Goal: Find specific page/section: Find specific page/section

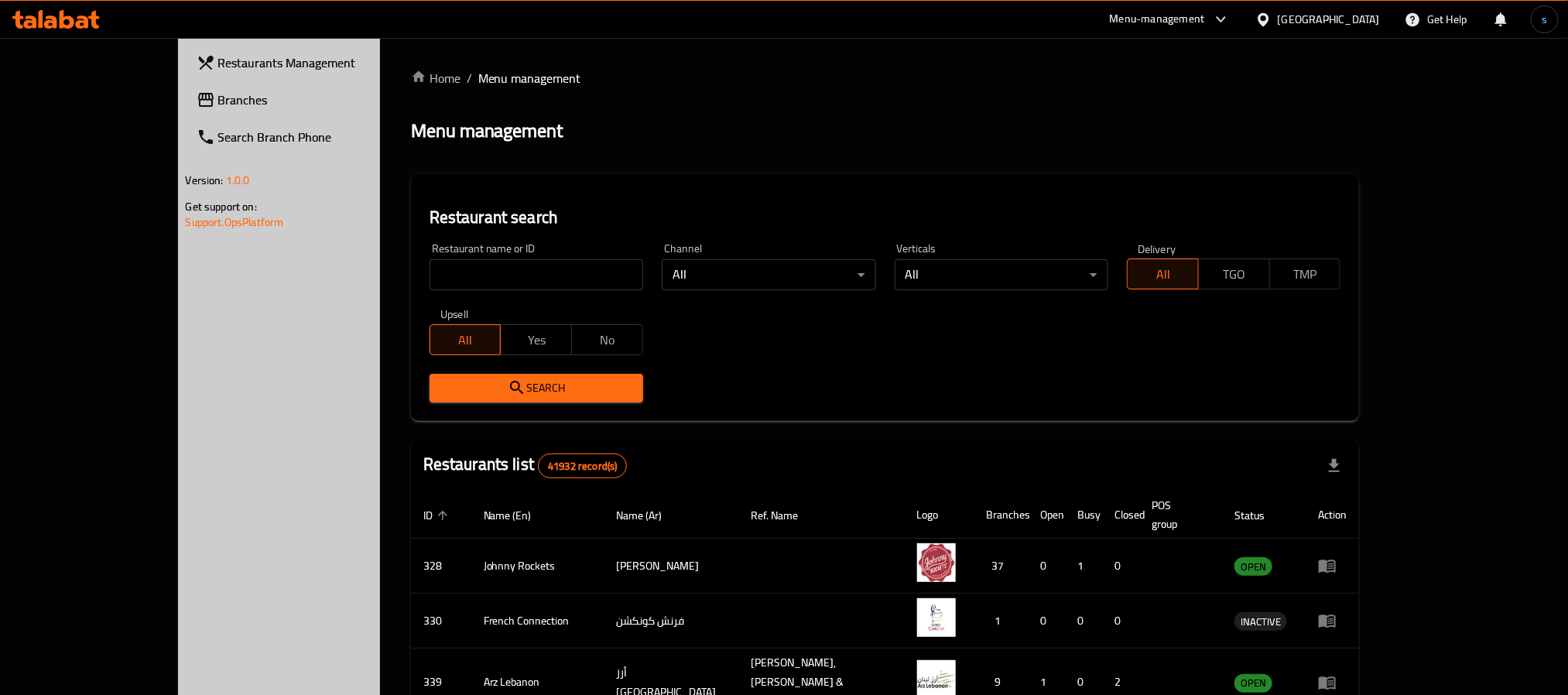
click at [218, 90] on span "Branches" at bounding box center [323, 100] width 209 height 19
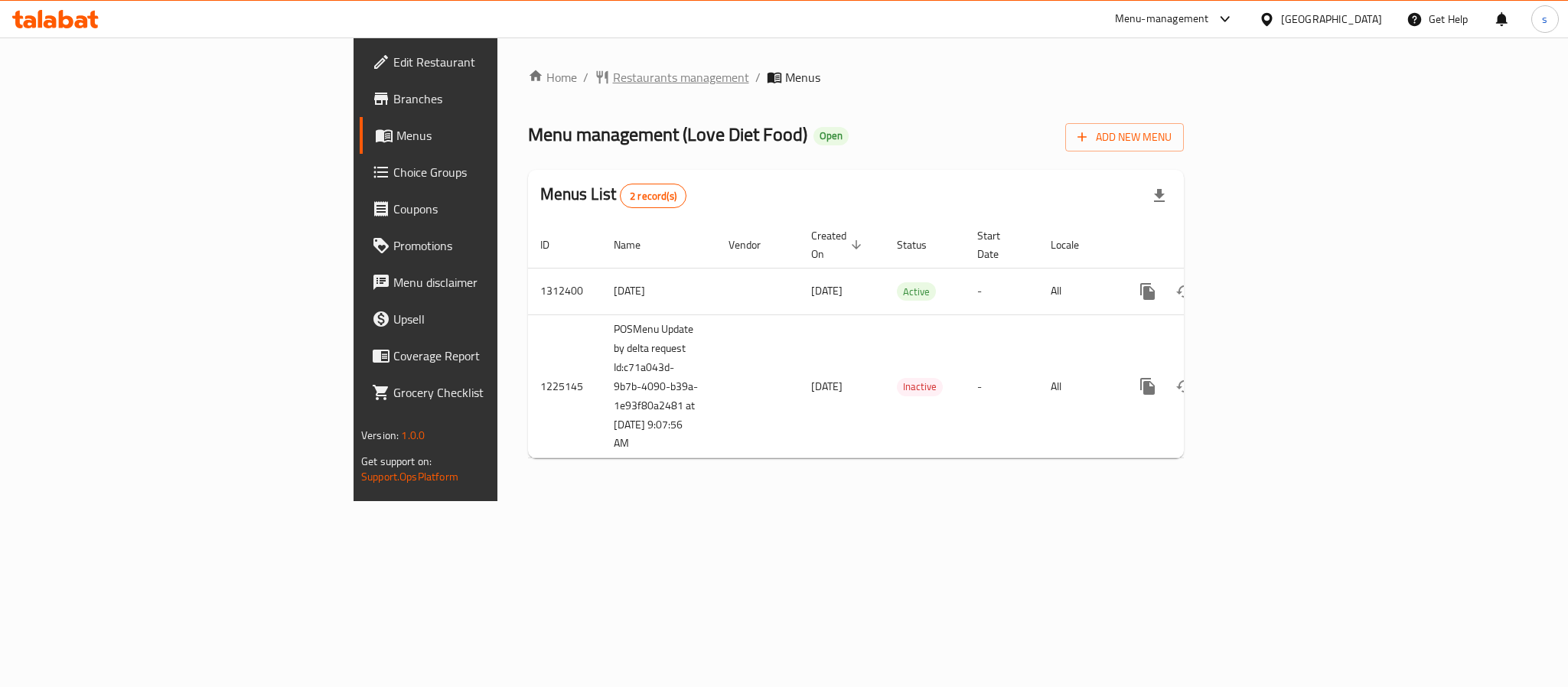
click at [613, 69] on span "Restaurants management" at bounding box center [681, 78] width 136 height 19
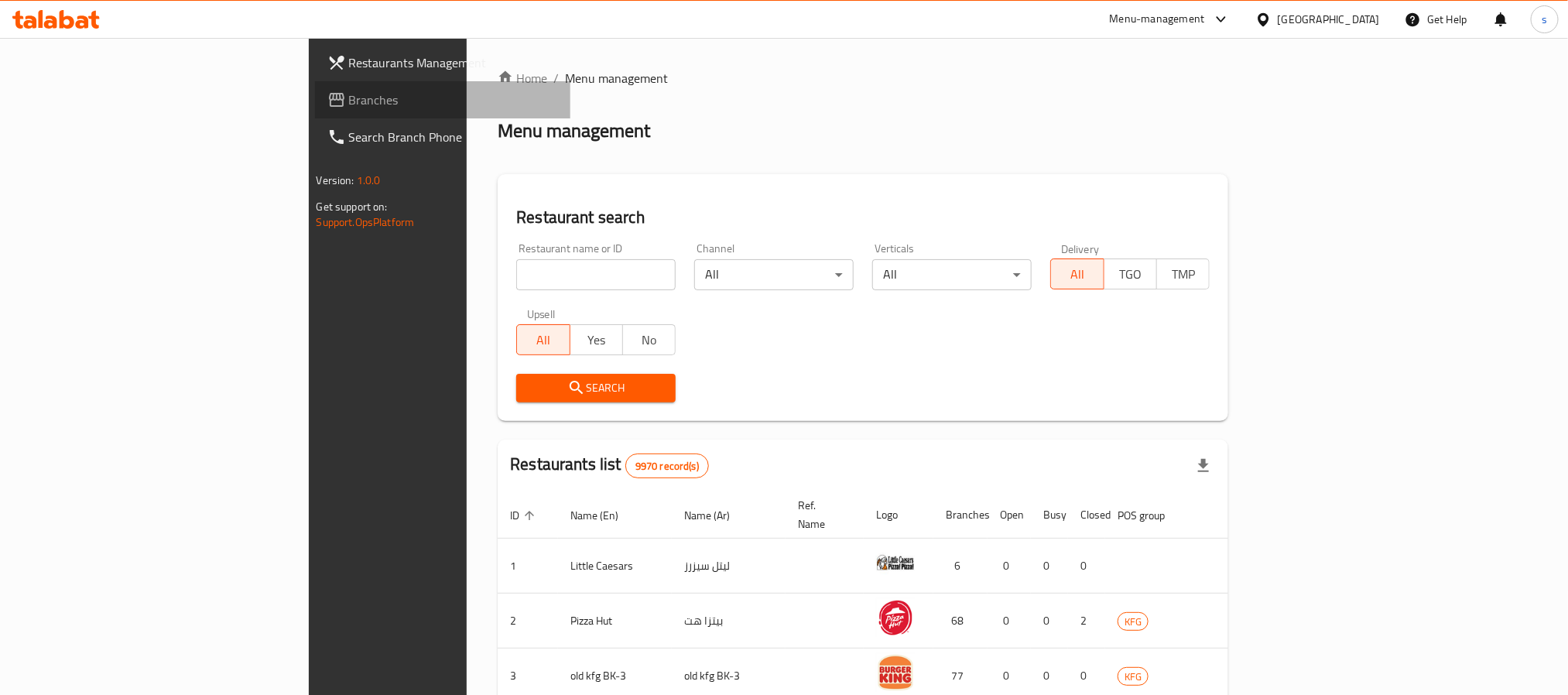
click at [328, 100] on span at bounding box center [338, 100] width 22 height 19
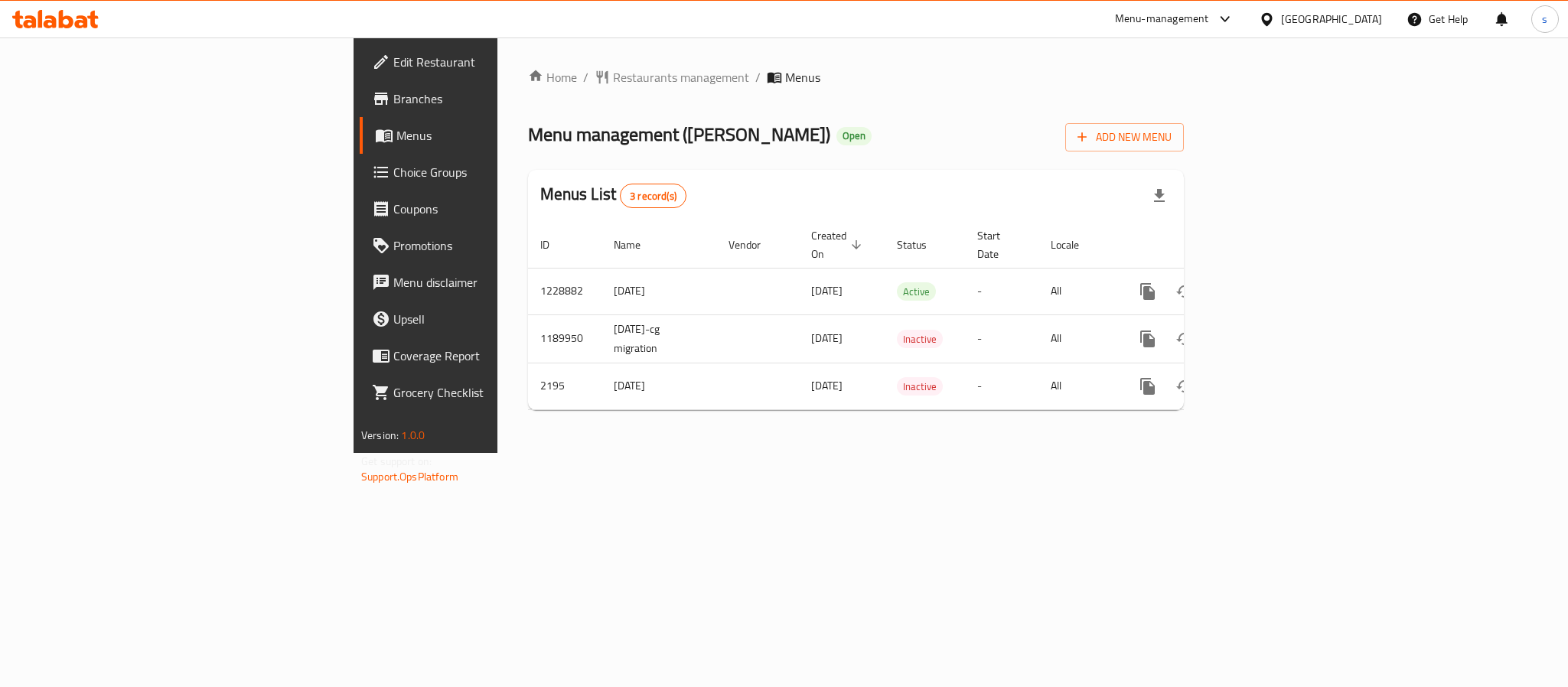
click at [451, 78] on div at bounding box center [784, 344] width 1568 height 687
click at [613, 78] on span "Restaurants management" at bounding box center [681, 78] width 136 height 19
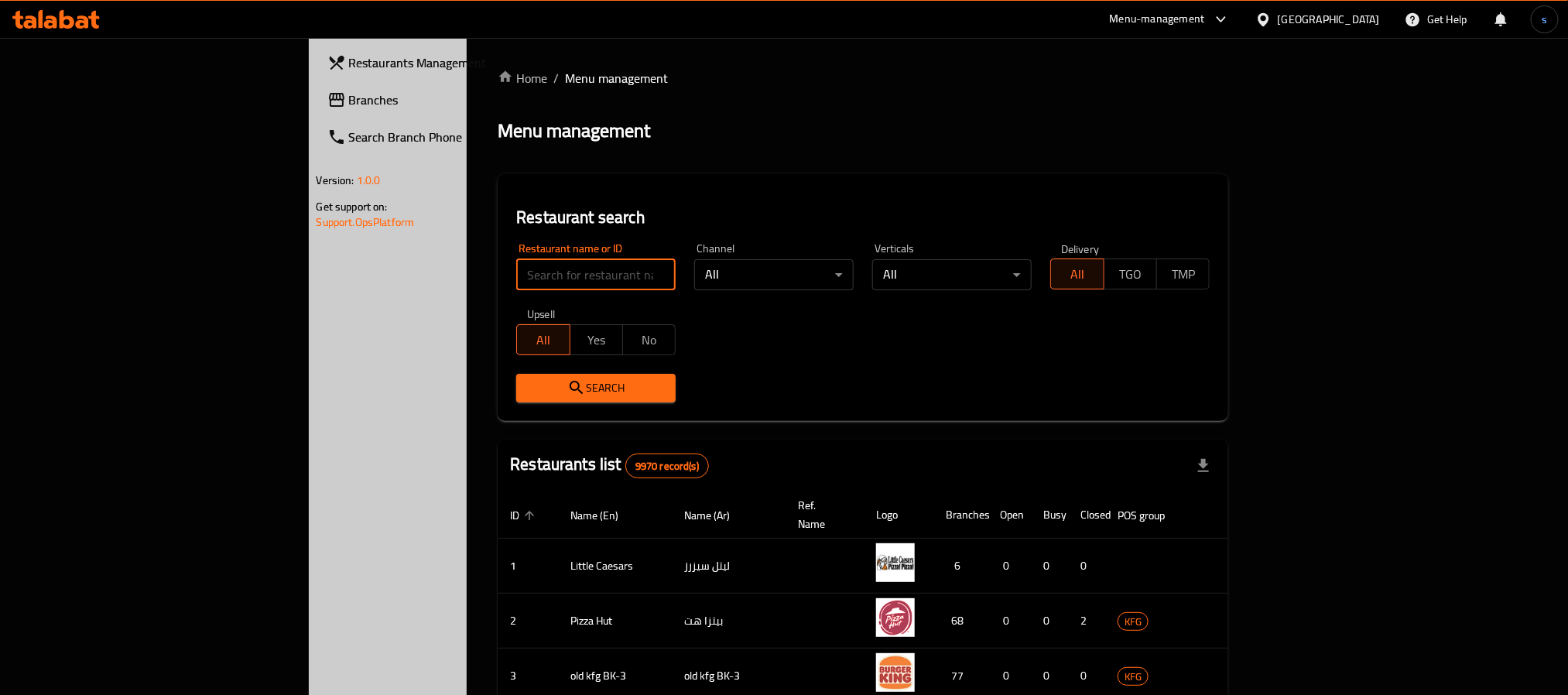
click at [517, 276] on input "search" at bounding box center [596, 274] width 160 height 31
paste input "1486"
type input "1486"
click button "Search" at bounding box center [596, 388] width 160 height 28
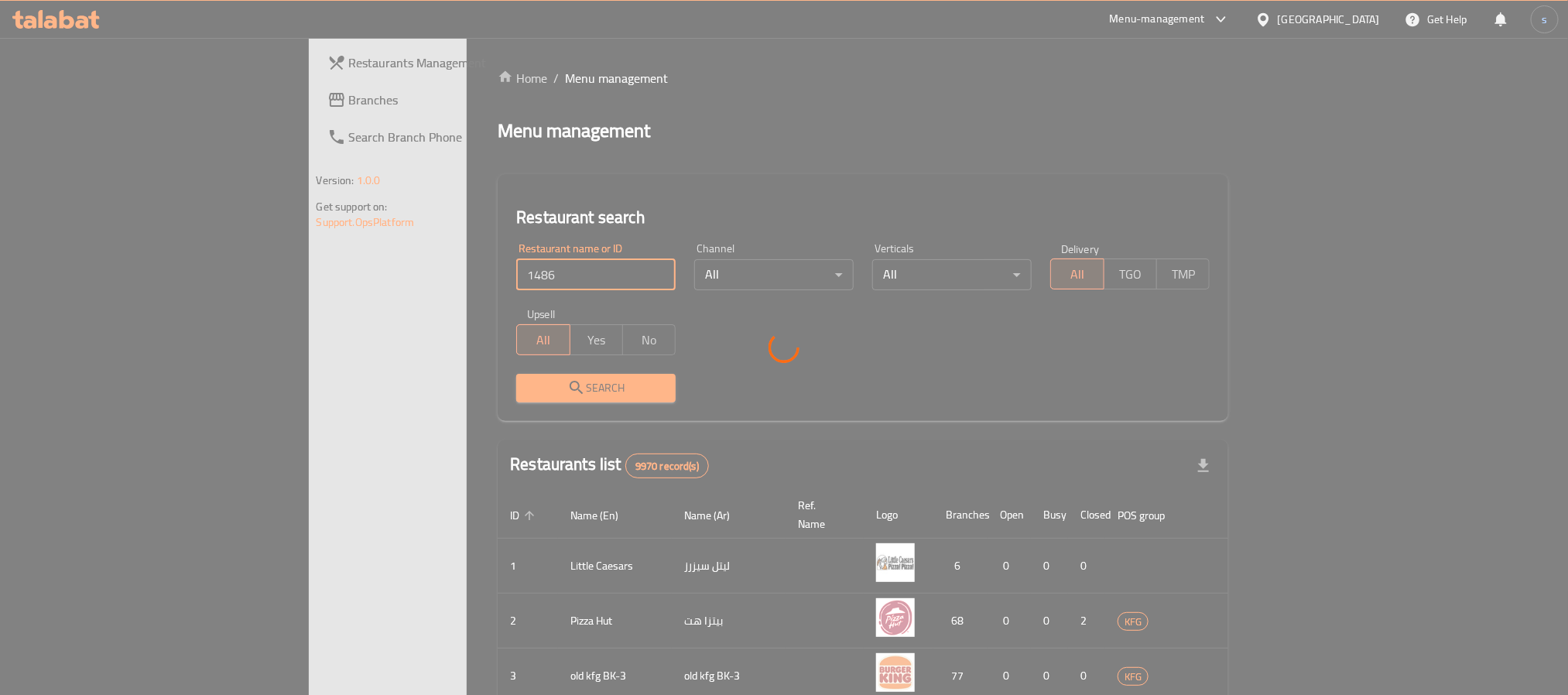
click button "Search" at bounding box center [596, 388] width 160 height 28
